Goal: Task Accomplishment & Management: Complete application form

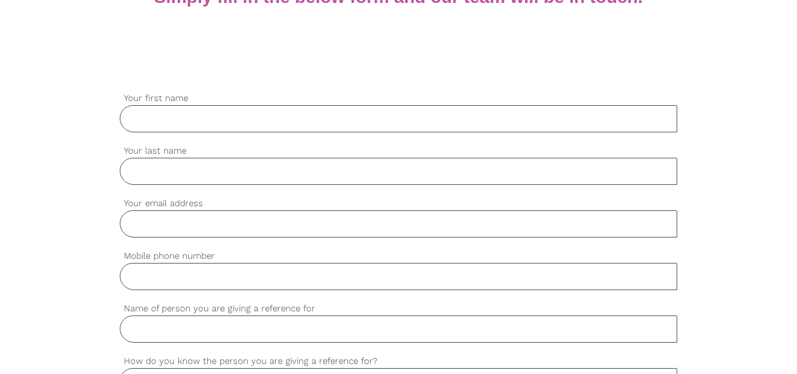
scroll to position [295, 0]
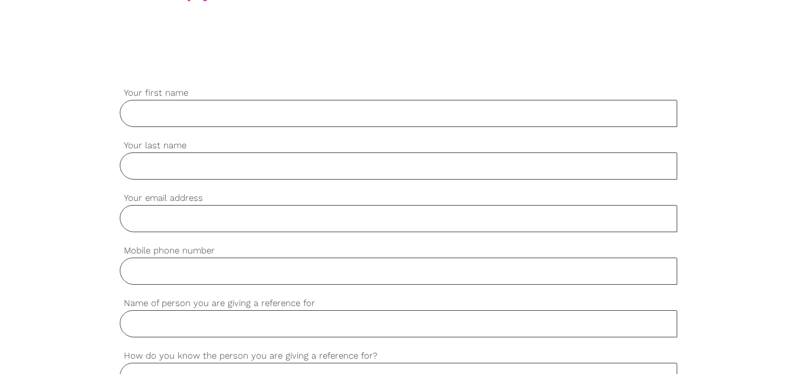
click at [195, 113] on input "Your first name" at bounding box center [399, 113] width 558 height 27
type input "Unish"
type input "[PERSON_NAME]"
type input "0421960614"
click at [162, 222] on input "Your email address" at bounding box center [399, 218] width 558 height 27
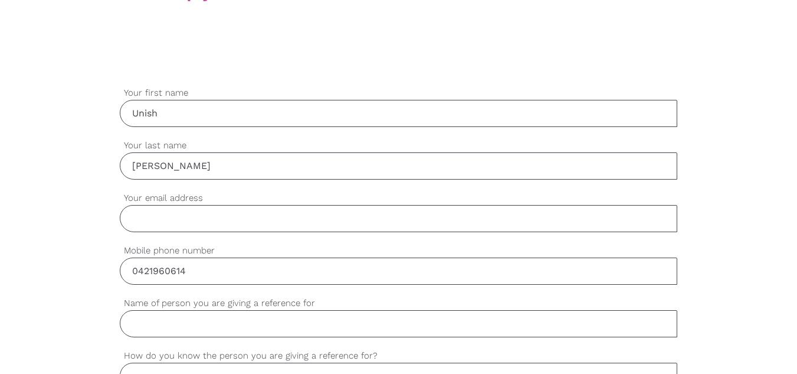
type input "[EMAIL_ADDRESS][DOMAIN_NAME]"
click at [194, 336] on input "Name of person you are giving a reference for" at bounding box center [399, 323] width 558 height 27
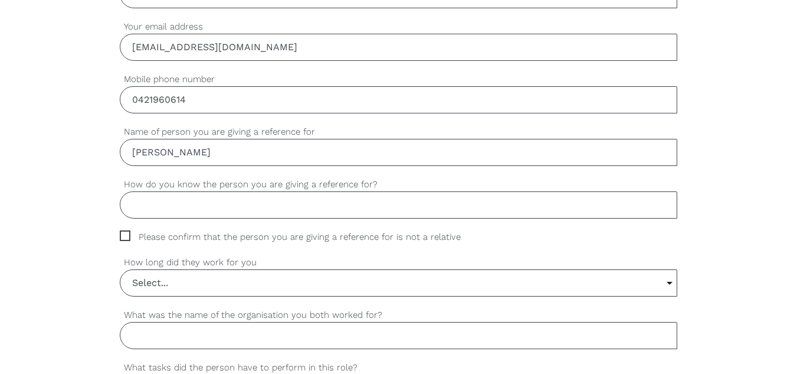
scroll to position [472, 0]
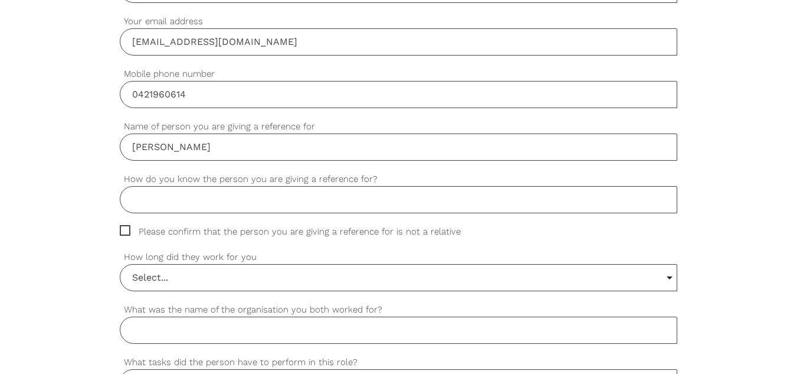
type input "[PERSON_NAME]"
click at [202, 200] on input "How do you know the person you are giving a reference for?" at bounding box center [399, 199] width 558 height 27
type input "worked together"
click at [273, 276] on input "Select..." at bounding box center [398, 277] width 557 height 26
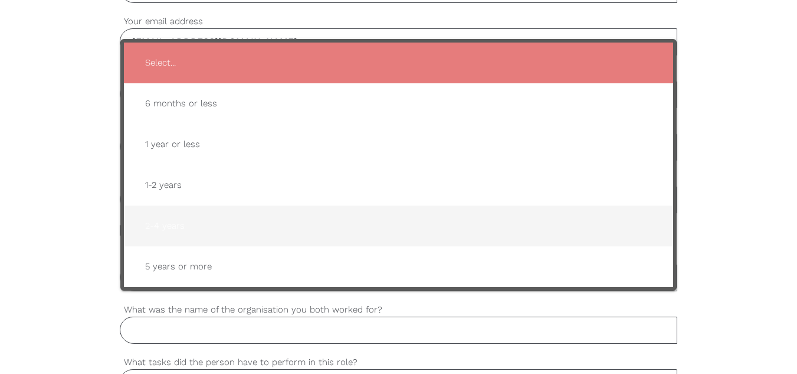
click at [161, 225] on span "2-4 years" at bounding box center [399, 225] width 527 height 29
type input "2-4 years"
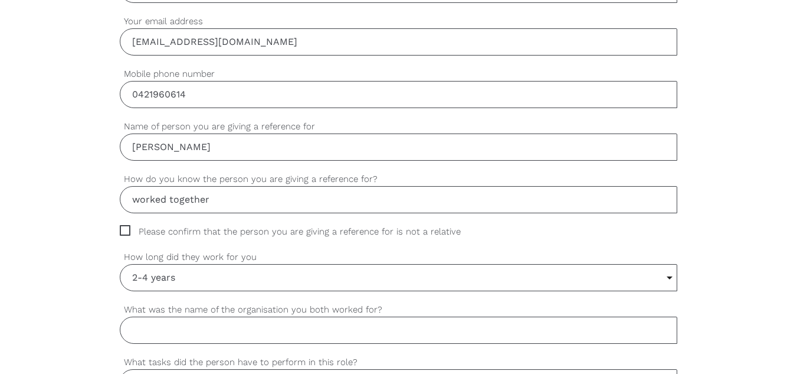
click at [158, 332] on input "What was the name of the organisation you both worked for?" at bounding box center [399, 329] width 558 height 27
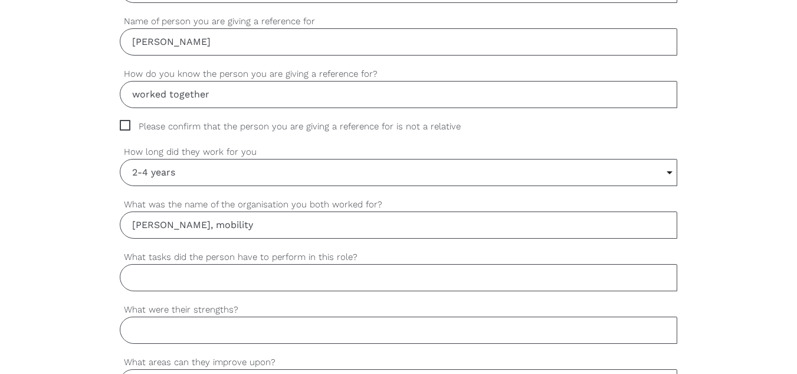
scroll to position [590, 0]
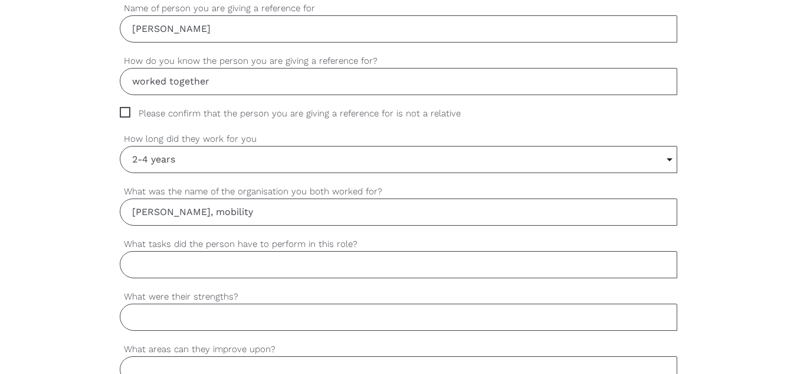
type input "[PERSON_NAME], mobility"
click at [184, 258] on input "What tasks did the person have to perform in this role?" at bounding box center [399, 264] width 558 height 27
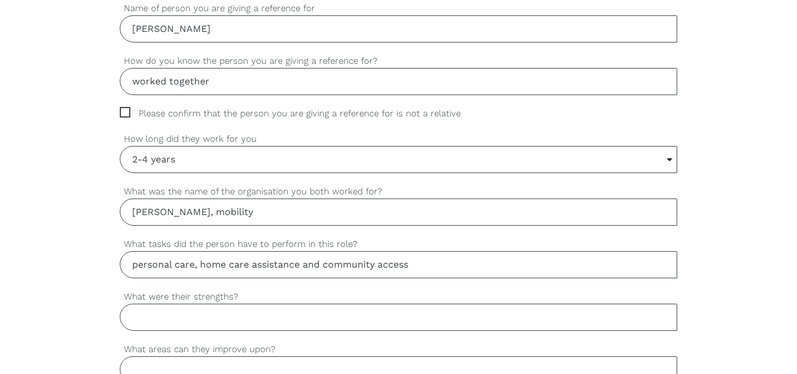
type input "personal care, home care assistance and community access"
paste input "Patience and Understanding"
drag, startPoint x: 276, startPoint y: 317, endPoint x: 248, endPoint y: 289, distance: 39.2
click at [248, 289] on div "settings Unish Your first name settings [PERSON_NAME] Your last name settings […" at bounding box center [399, 322] width 558 height 1061
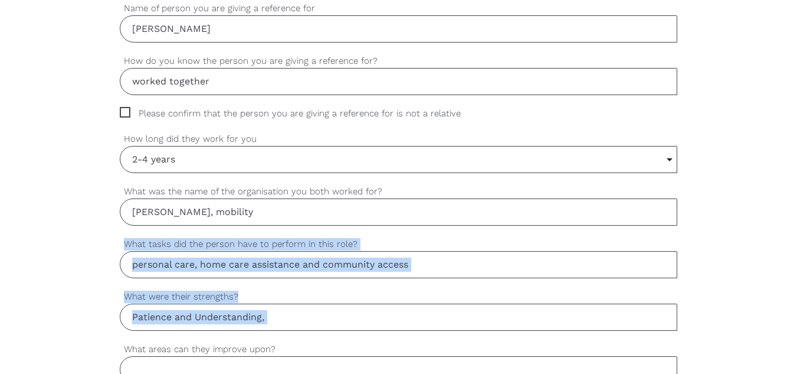
click at [279, 322] on input "Patience and Understanding," at bounding box center [399, 316] width 558 height 27
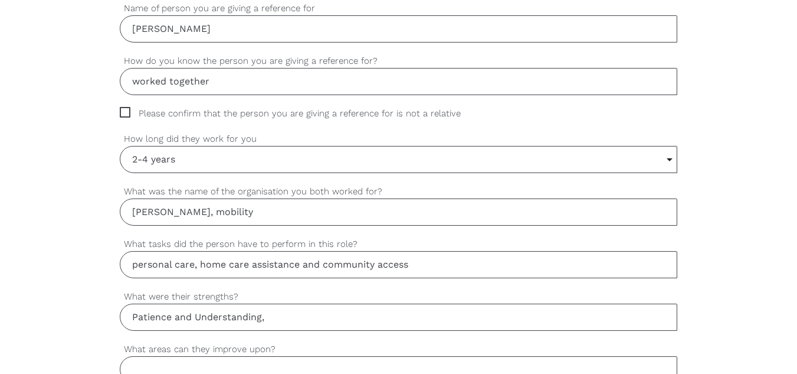
paste input "Problem-Solving and Flexibility"
click at [417, 318] on input "Patience and Understanding, Problem-Solving and Flexibility," at bounding box center [399, 316] width 558 height 27
paste input "Teamwork and Collaboration"
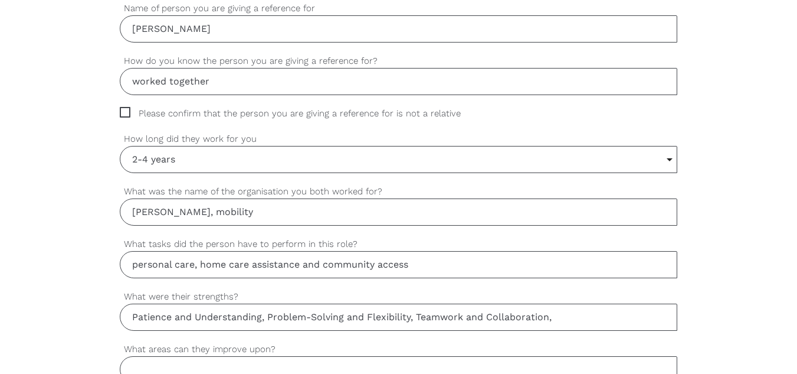
paste input "Practical Support Skills"
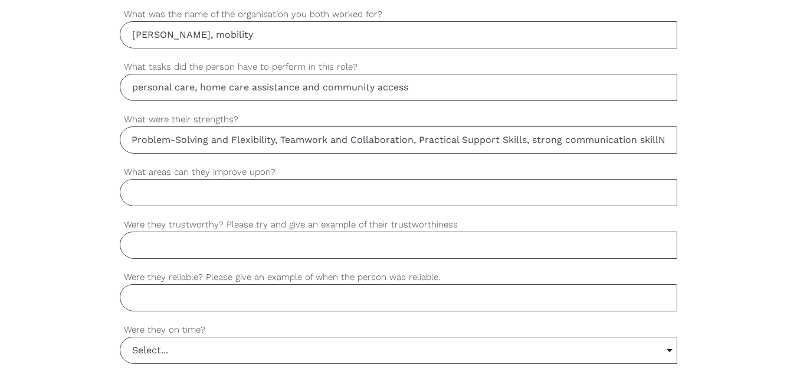
scroll to position [0, 128]
type input "Patience and Understanding, Problem-Solving and Flexibility, Teamwork and Colla…"
click at [157, 194] on input "What areas can they improve upon?" at bounding box center [399, 192] width 558 height 27
type input "N/A"
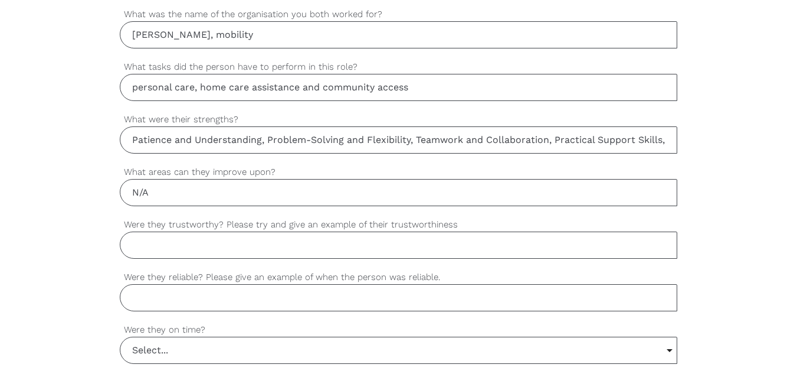
click at [162, 236] on input "Were they trustworthy? Please try and give an example of their trustworthiness" at bounding box center [399, 244] width 558 height 27
type input "yes"
click at [197, 301] on input "Were they reliable? Please give an example of when the person was reliable." at bounding box center [399, 297] width 558 height 27
type input "yes"
click at [184, 350] on input "Select..." at bounding box center [398, 350] width 557 height 26
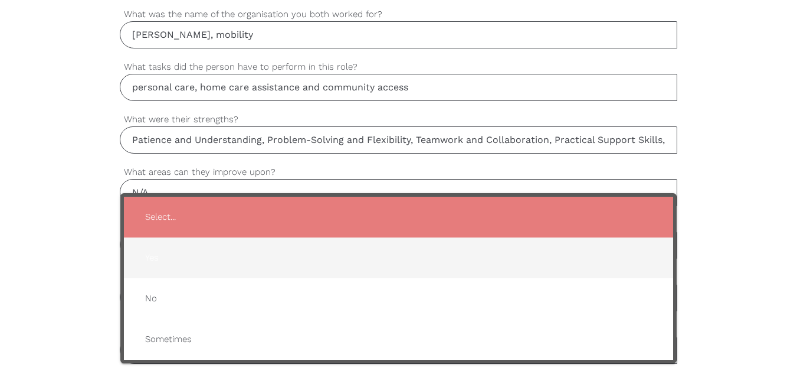
click at [159, 261] on span "Yes" at bounding box center [399, 257] width 527 height 29
type input "Yes"
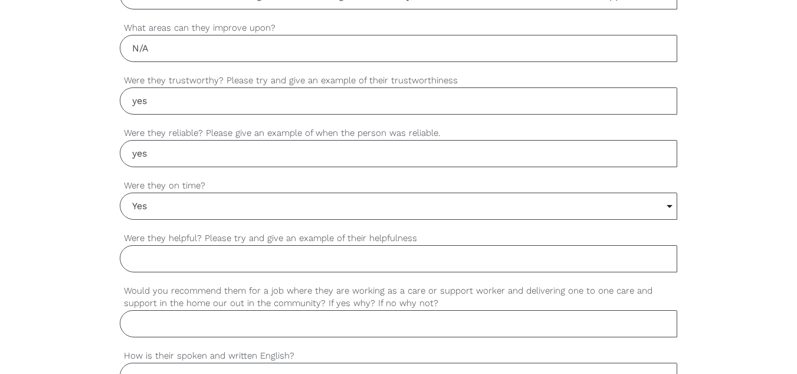
scroll to position [944, 0]
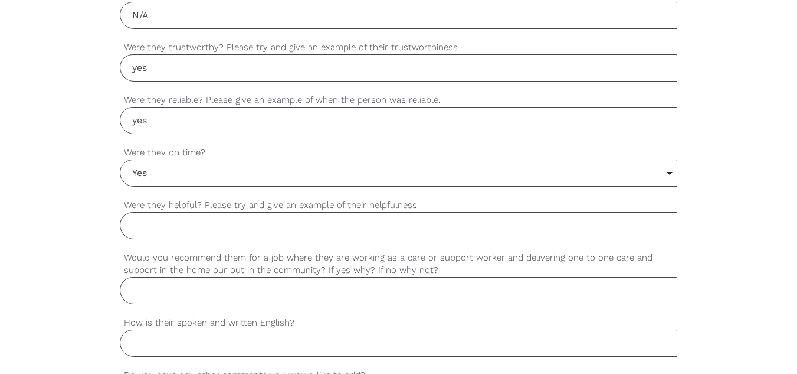
click at [211, 227] on input "Were they helpful? Please try and give an example of their helpfulness" at bounding box center [399, 225] width 558 height 27
type input "yes"
click at [162, 291] on input "Would you recommend them for a job where they are working as a care or support …" at bounding box center [399, 290] width 558 height 27
paste input "these strengths are highly suitable for one-to-one care roles in the home or co…"
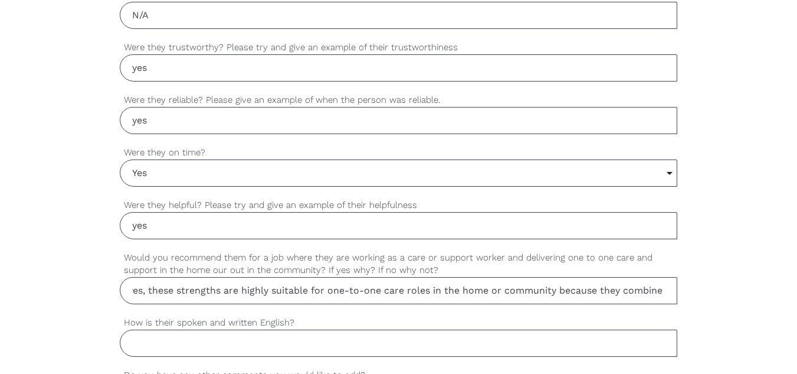
scroll to position [0, 0]
click at [179, 290] on input "yes, these strengths are highly suitable for one-to-one care roles in the home …" at bounding box center [399, 290] width 558 height 27
click at [331, 289] on input "yes, above mentioned strengths strengths are highly suitable for one-to-one car…" at bounding box center [399, 290] width 558 height 27
type input "yes, above mentioned strengths are highly suitable for one-to-one care roles in…"
click at [145, 345] on input "How is their spoken and written English?" at bounding box center [399, 342] width 558 height 27
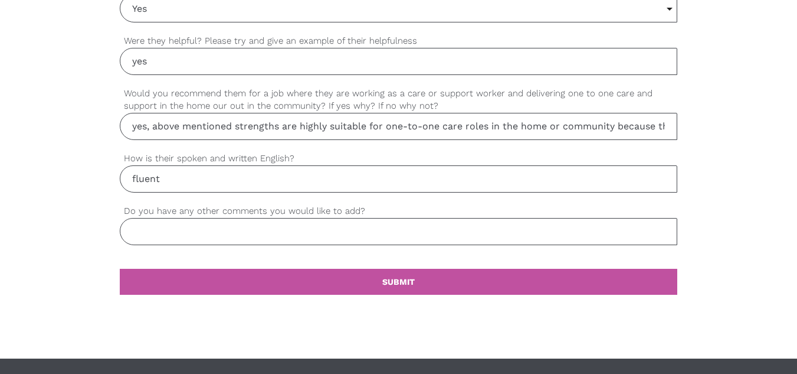
scroll to position [1121, 0]
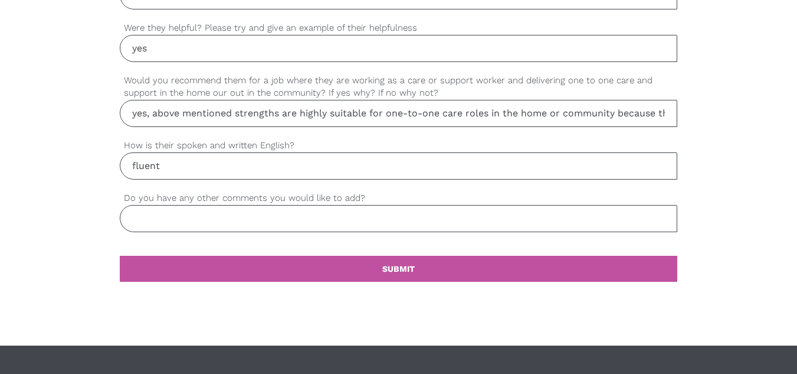
type input "fluent"
click at [149, 218] on input "Do you have any other comments you would like to add?" at bounding box center [399, 218] width 558 height 27
type input "H"
click at [146, 224] on input "Do you have any other comments you would like to add?" at bounding box center [399, 218] width 558 height 27
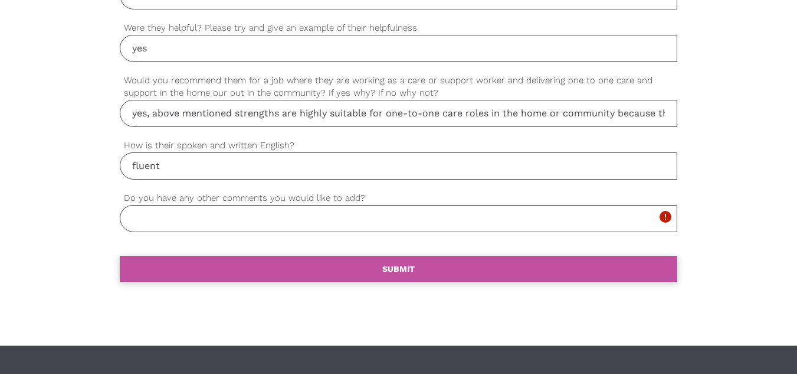
click at [393, 261] on link "settings SUBMIT" at bounding box center [399, 269] width 558 height 26
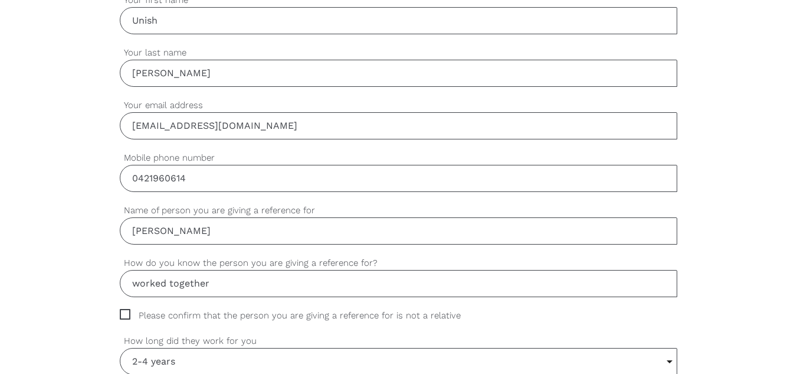
scroll to position [381, 0]
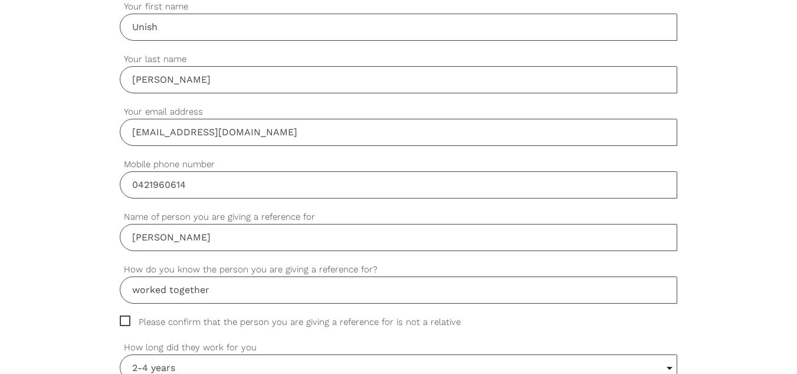
click at [125, 318] on span "Please confirm that the person you are giving a reference for is not a relative" at bounding box center [302, 322] width 364 height 14
click at [125, 318] on input "Please confirm that the person you are giving a reference for is not a relative" at bounding box center [124, 319] width 8 height 8
checkbox input "true"
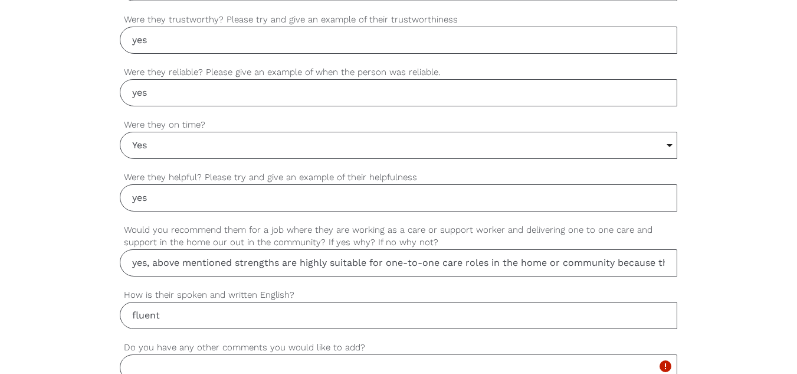
scroll to position [1267, 0]
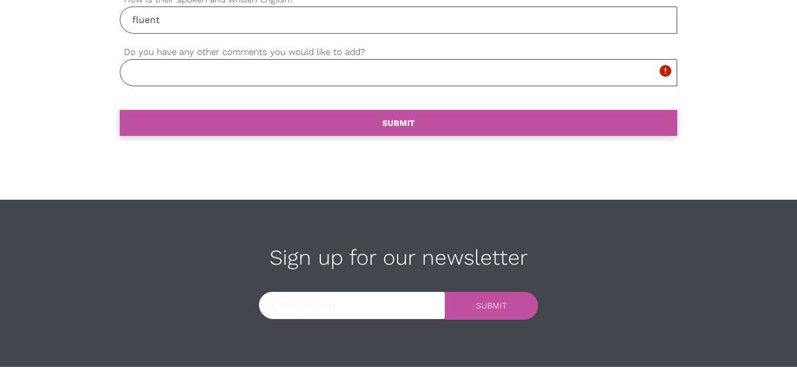
click at [389, 125] on b "SUBMIT" at bounding box center [399, 122] width 32 height 9
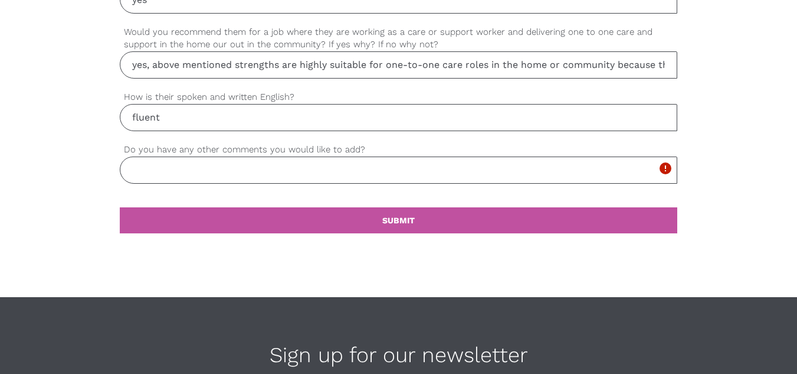
scroll to position [1090, 0]
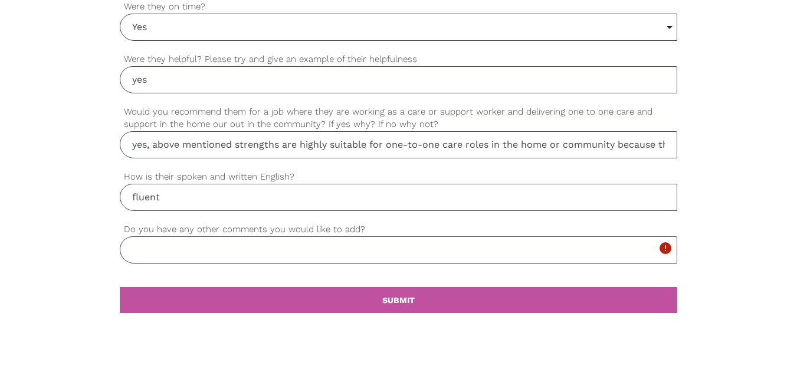
click at [155, 252] on input "Do you have any other comments you would like to add?" at bounding box center [399, 249] width 558 height 27
type input "n"
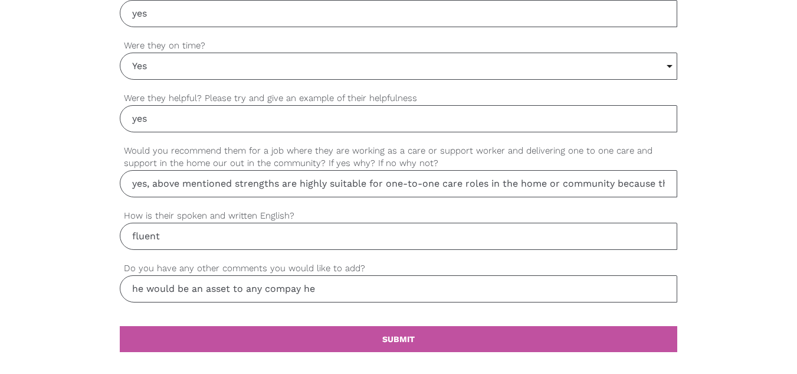
scroll to position [1031, 0]
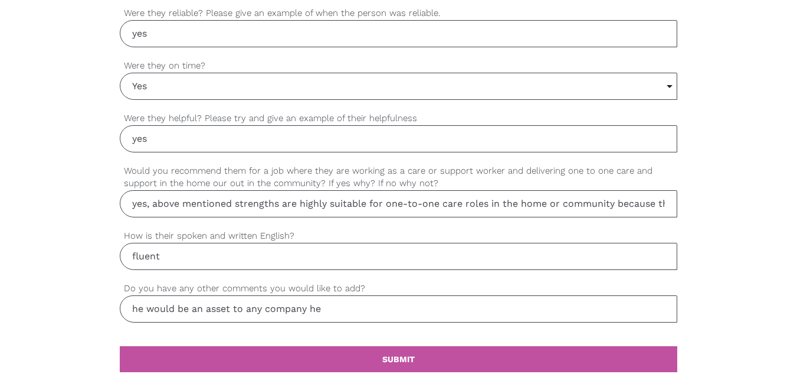
click at [328, 313] on input "he would be an asset to any company he" at bounding box center [399, 308] width 558 height 27
click at [136, 307] on input "he would be an asset to any company he joins to." at bounding box center [399, 308] width 558 height 27
click at [370, 311] on input "He would be an asset to any company he joins to." at bounding box center [399, 308] width 558 height 27
type input "He would be an asset to any company he joins to. Really good bloke"
click at [401, 354] on b "SUBMIT" at bounding box center [399, 358] width 32 height 9
